Goal: Transaction & Acquisition: Book appointment/travel/reservation

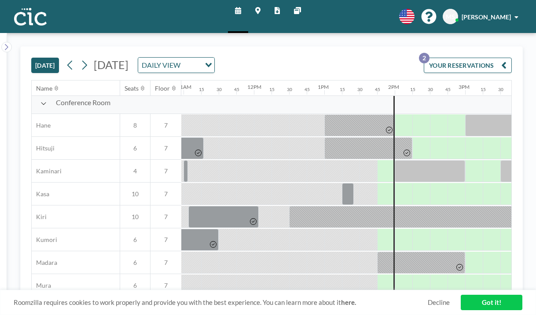
scroll to position [0, 773]
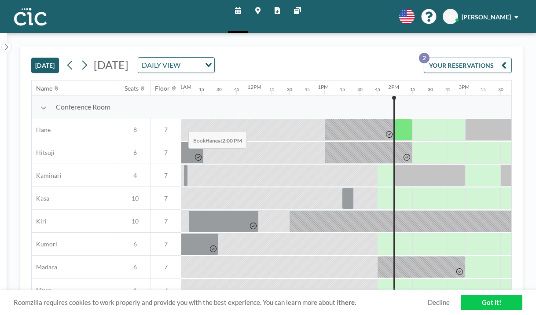
click at [395, 119] on div at bounding box center [404, 130] width 18 height 22
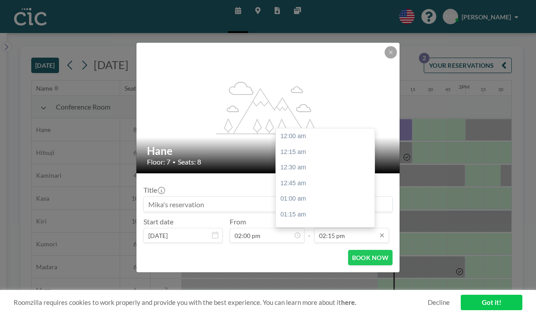
scroll to position [802, 0]
click at [313, 236] on div "02:30 pm" at bounding box center [325, 244] width 99 height 16
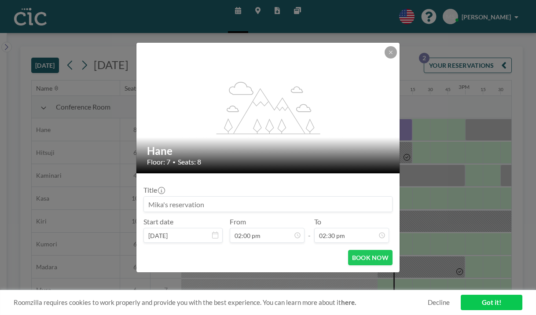
click at [313, 132] on icon at bounding box center [310, 125] width 8 height 13
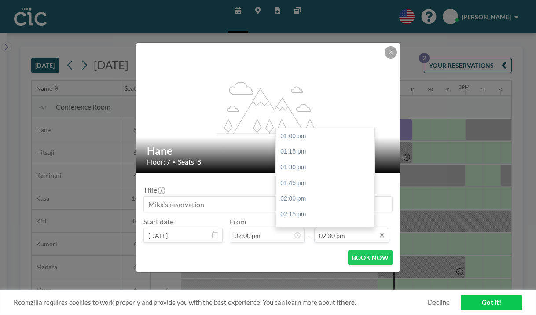
click at [319, 228] on input "02:30 pm" at bounding box center [351, 235] width 75 height 15
click at [313, 254] on div "03:00 pm" at bounding box center [325, 262] width 99 height 16
type input "03:00 pm"
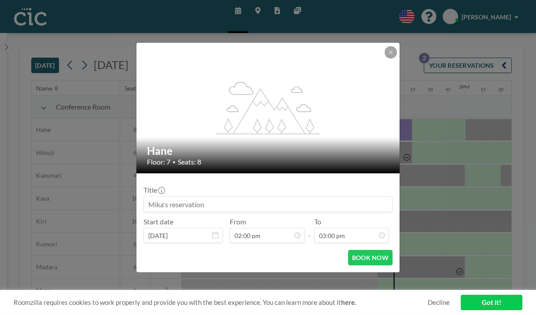
click at [240, 198] on input at bounding box center [268, 204] width 248 height 15
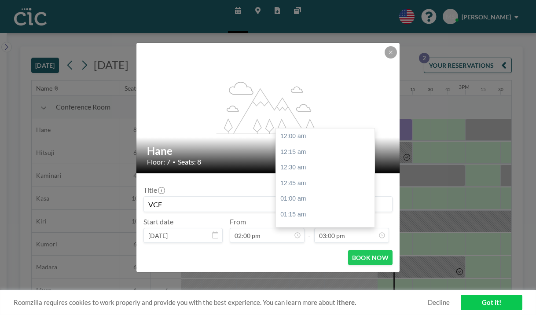
scroll to position [843, 0]
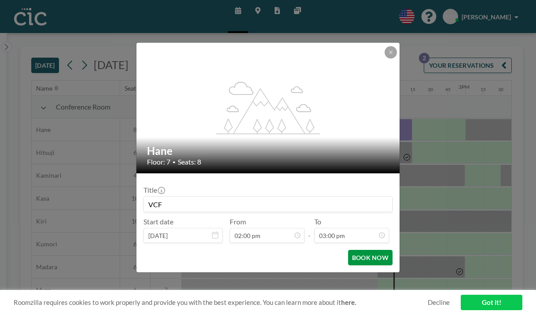
type input "VCF"
click at [350, 250] on button "BOOK NOW" at bounding box center [370, 257] width 44 height 15
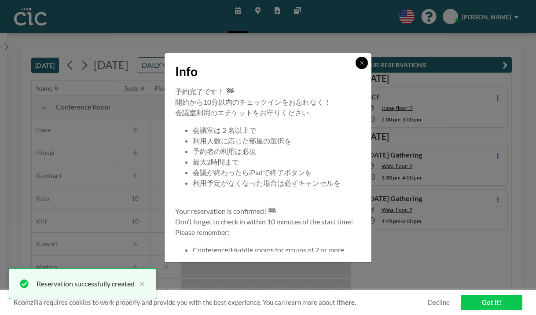
click at [356, 69] on button at bounding box center [362, 63] width 12 height 12
